Goal: Task Accomplishment & Management: Use online tool/utility

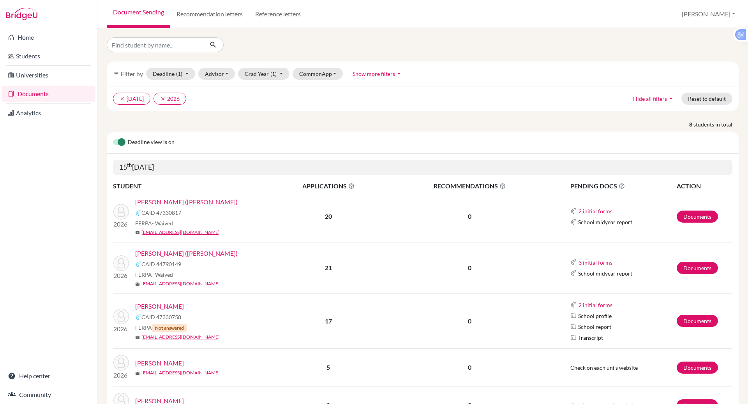
click at [25, 92] on link "Documents" at bounding box center [49, 94] width 94 height 16
click at [130, 51] on input "Find student by name..." at bounding box center [155, 44] width 97 height 15
type input "thy"
click button "submit" at bounding box center [213, 44] width 21 height 15
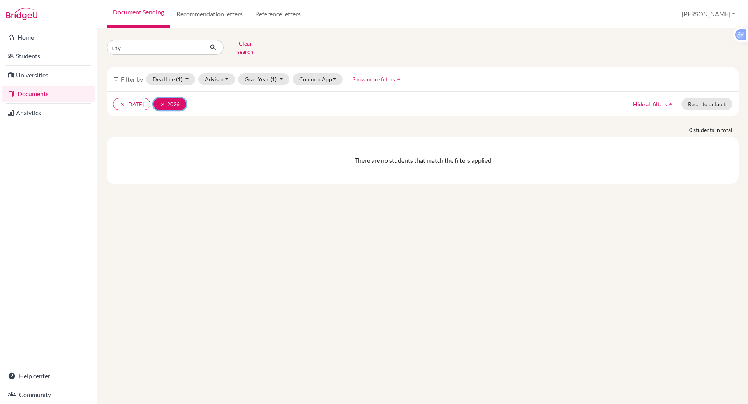
click at [165, 102] on icon "clear" at bounding box center [162, 104] width 5 height 5
click at [147, 98] on button "clear [DATE]" at bounding box center [131, 104] width 37 height 12
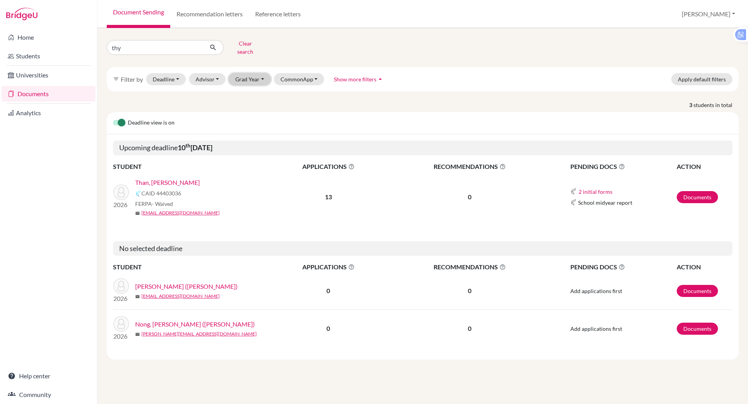
click at [254, 73] on button "Grad Year" at bounding box center [250, 79] width 42 height 12
click at [249, 116] on span "2026" at bounding box center [245, 120] width 14 height 9
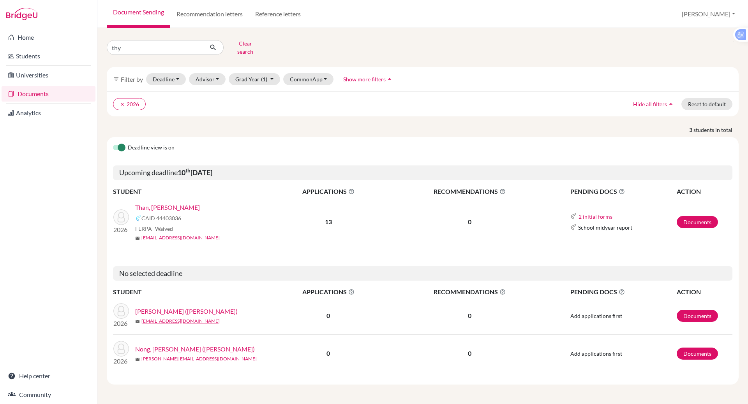
click at [153, 203] on link "Than, [PERSON_NAME]" at bounding box center [167, 207] width 65 height 9
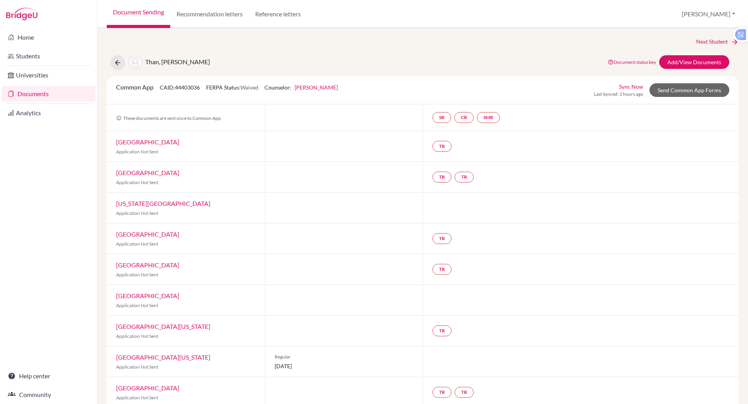
click at [151, 204] on link "[US_STATE][GEOGRAPHIC_DATA]" at bounding box center [163, 203] width 94 height 7
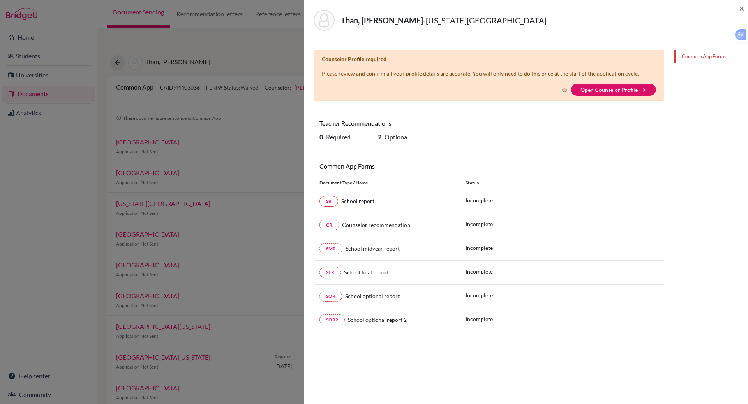
click at [266, 63] on div "Than, [PERSON_NAME] - [US_STATE][GEOGRAPHIC_DATA] × Counselor Profile required …" at bounding box center [374, 202] width 748 height 404
click at [264, 62] on div "Than, Trong Dan Thy - New York University × Counselor Profile required Please r…" at bounding box center [374, 202] width 748 height 404
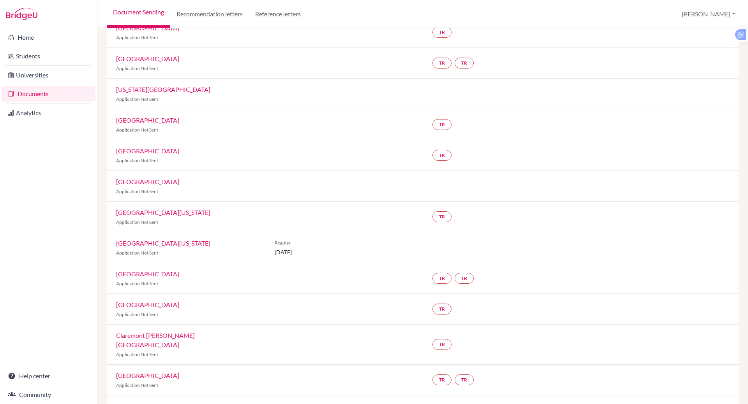
scroll to position [136, 0]
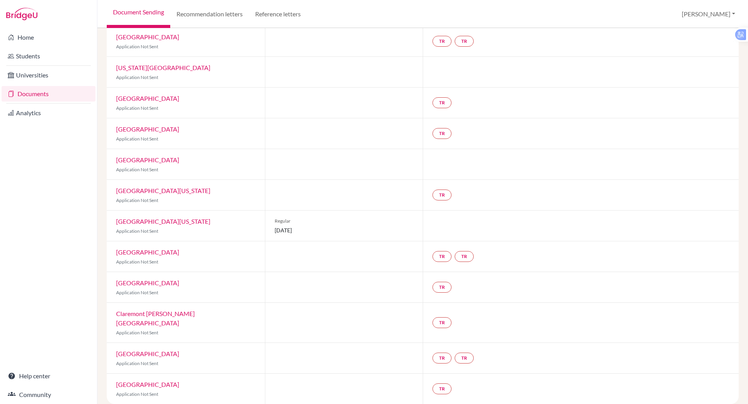
click at [410, 227] on div "Regular 10 January 2026" at bounding box center [344, 226] width 158 height 30
click at [149, 280] on link "Syracuse University" at bounding box center [147, 282] width 63 height 7
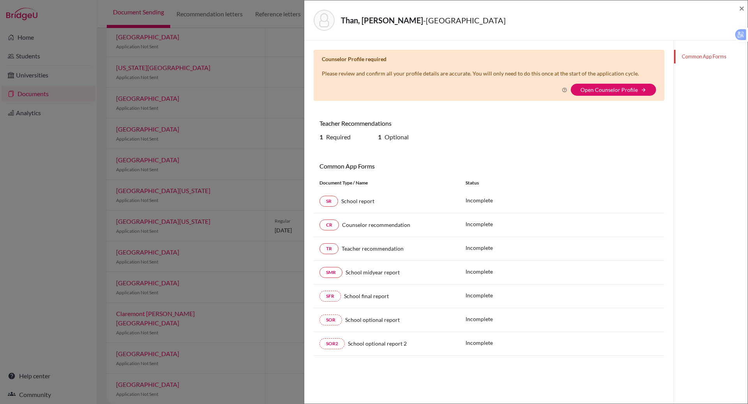
click at [263, 115] on div "Than, Trong Dan Thy - Syracuse University × Counselor Profile required Please r…" at bounding box center [374, 202] width 748 height 404
click at [149, 280] on div "Than, Trong Dan Thy - Syracuse University × Counselor Profile required Please r…" at bounding box center [374, 202] width 748 height 404
click at [171, 113] on div "Than, Trong Dan Thy - Syracuse University × Counselor Profile required Please r…" at bounding box center [374, 202] width 748 height 404
click at [104, 115] on div "Than, Trong Dan Thy - Syracuse University × Counselor Profile required Please r…" at bounding box center [374, 202] width 748 height 404
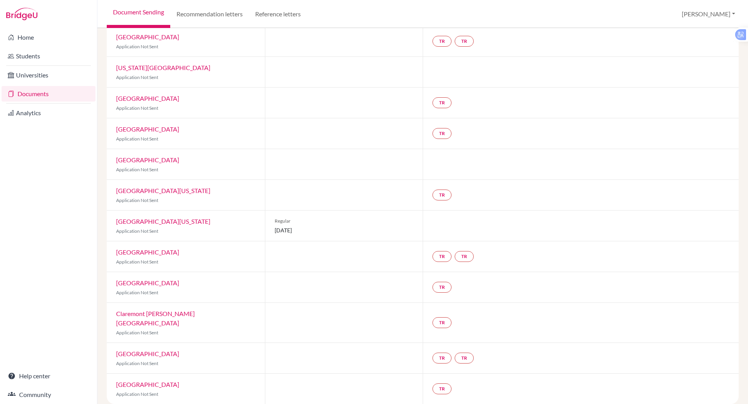
click at [148, 158] on link "Fordham University" at bounding box center [147, 159] width 63 height 7
click at [0, 0] on div at bounding box center [0, 0] width 0 height 0
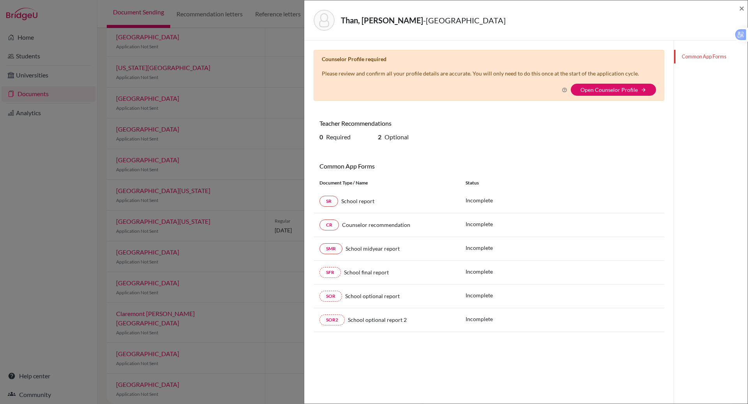
click at [235, 114] on div "Than, Trong Dan Thy - Fordham University × Counselor Profile required Please re…" at bounding box center [374, 202] width 748 height 404
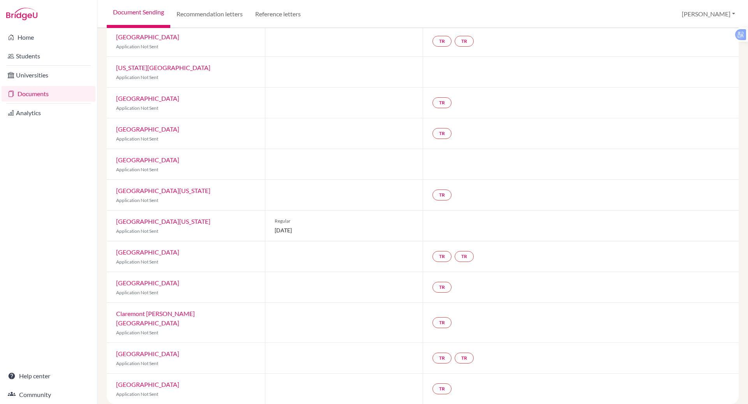
click at [135, 128] on link "Northwestern University" at bounding box center [147, 128] width 63 height 7
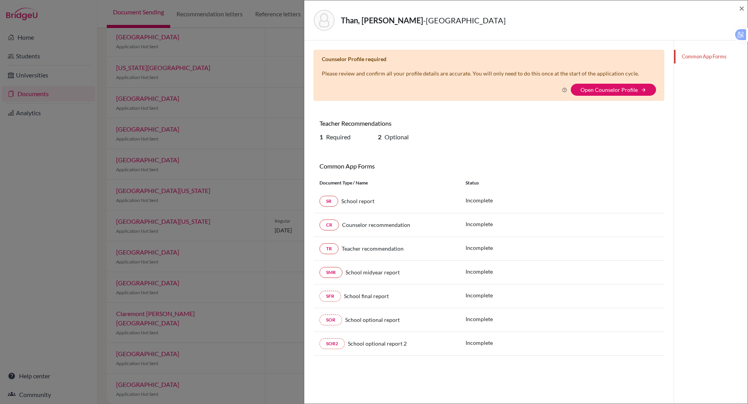
click at [264, 45] on div "Than, Trong Dan Thy - Northwestern University × Counselor Profile required Plea…" at bounding box center [374, 202] width 748 height 404
click at [281, 34] on div "Than, Trong Dan Thy - Northwestern University × Counselor Profile required Plea…" at bounding box center [374, 202] width 748 height 404
